Goal: Navigation & Orientation: Go to known website

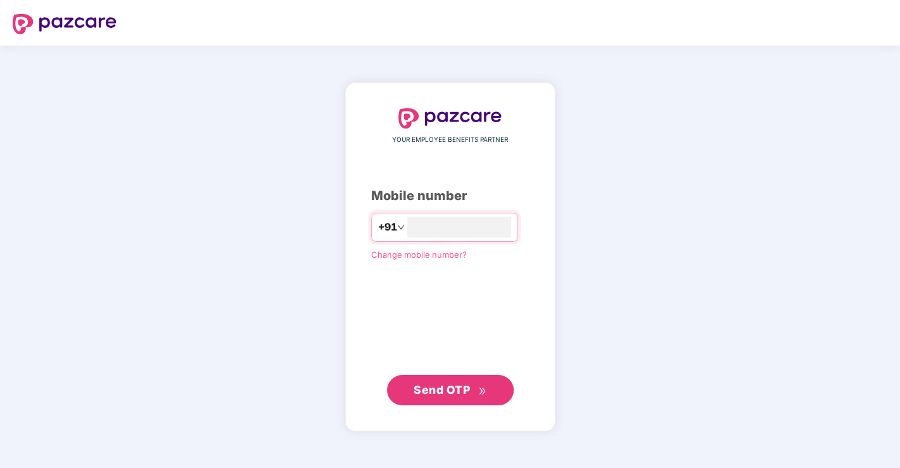
type input "**********"
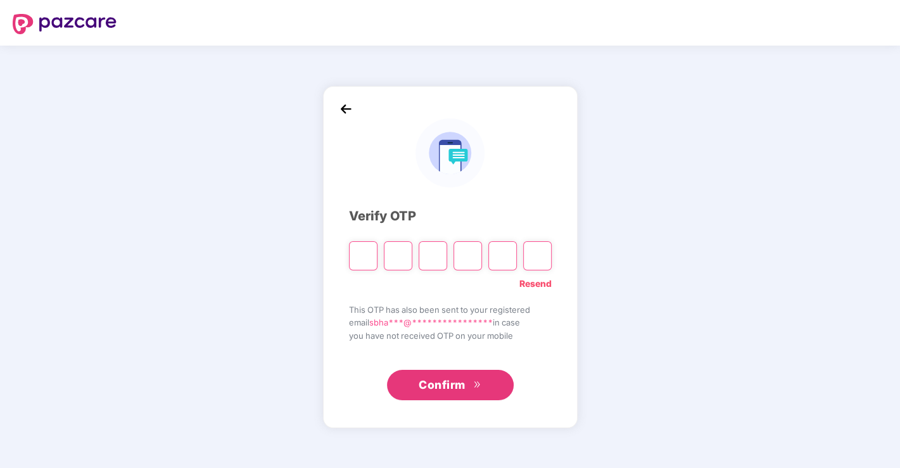
type input "*"
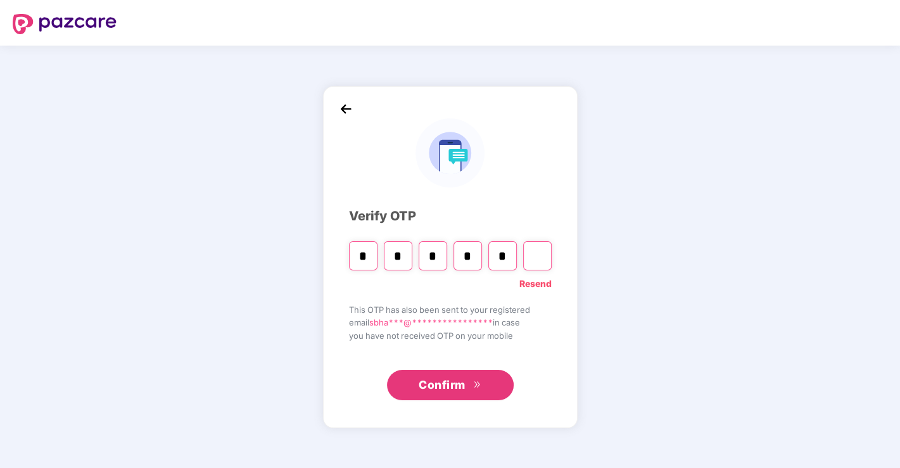
type input "*"
